Goal: Book appointment/travel/reservation

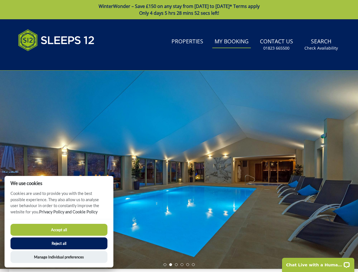
click at [179, 136] on div at bounding box center [179, 169] width 358 height 198
click at [321, 44] on link "Search Check Availability" at bounding box center [321, 44] width 38 height 18
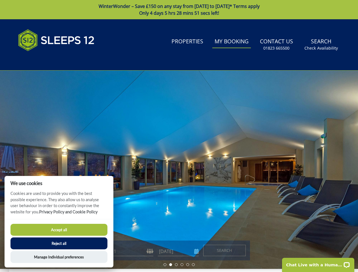
click at [179, 170] on div at bounding box center [179, 169] width 358 height 198
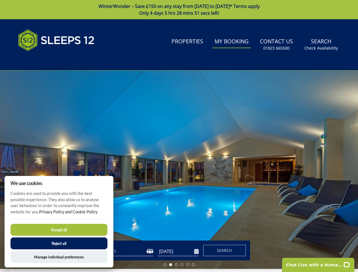
click at [165, 264] on li at bounding box center [164, 264] width 3 height 3
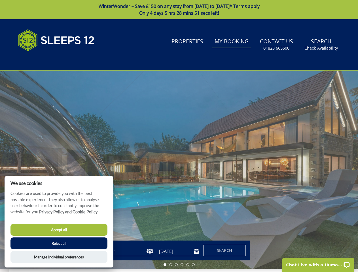
click at [170, 264] on li at bounding box center [170, 264] width 3 height 3
click at [176, 264] on li at bounding box center [176, 264] width 3 height 3
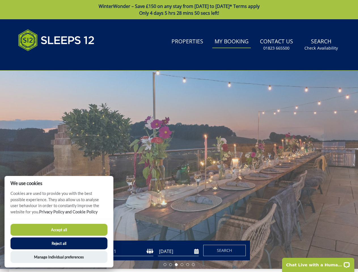
click at [182, 264] on li at bounding box center [181, 264] width 3 height 3
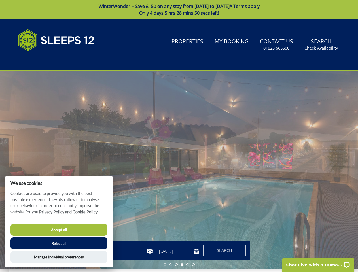
click at [187, 264] on li at bounding box center [187, 264] width 3 height 3
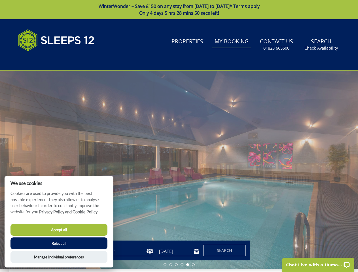
click at [193, 264] on li at bounding box center [193, 264] width 3 height 3
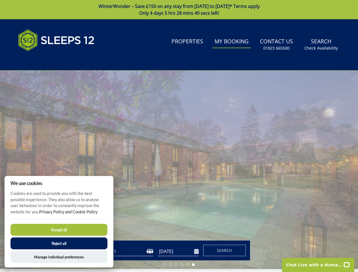
click at [59, 230] on button "Accept all" at bounding box center [58, 230] width 97 height 12
